Goal: Information Seeking & Learning: Learn about a topic

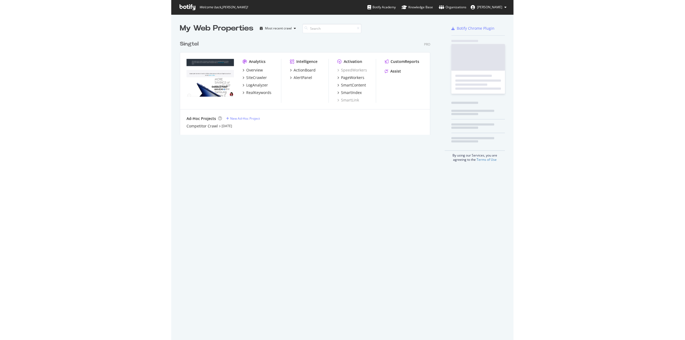
scroll to position [97, 251]
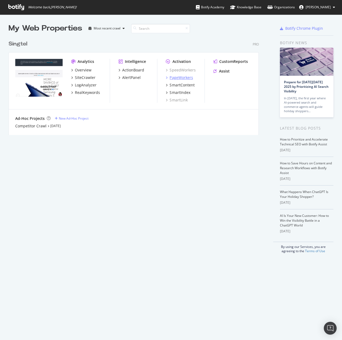
click at [187, 77] on div "PageWorkers" at bounding box center [181, 77] width 23 height 5
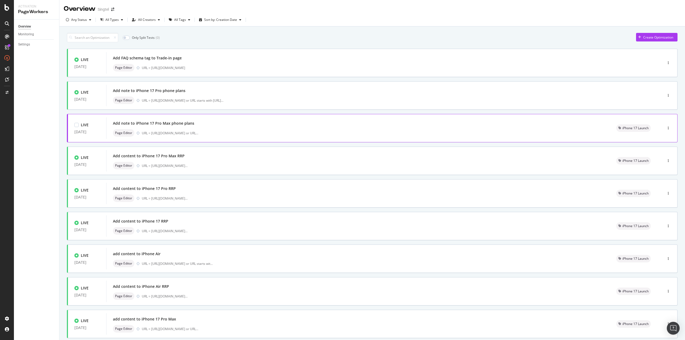
click at [153, 127] on div "Add note to iPhone 17 Pro Max phone plans" at bounding box center [358, 123] width 491 height 7
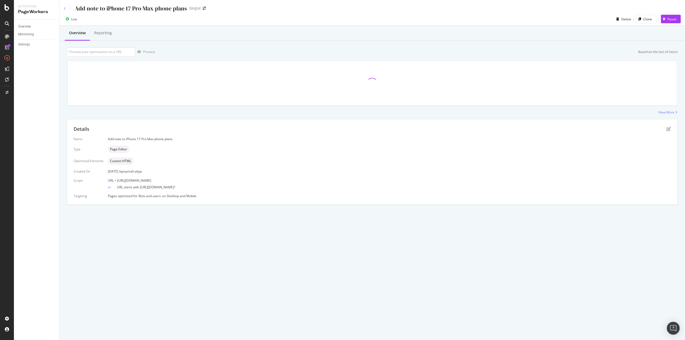
click at [65, 8] on icon at bounding box center [65, 8] width 2 height 3
